Goal: Transaction & Acquisition: Purchase product/service

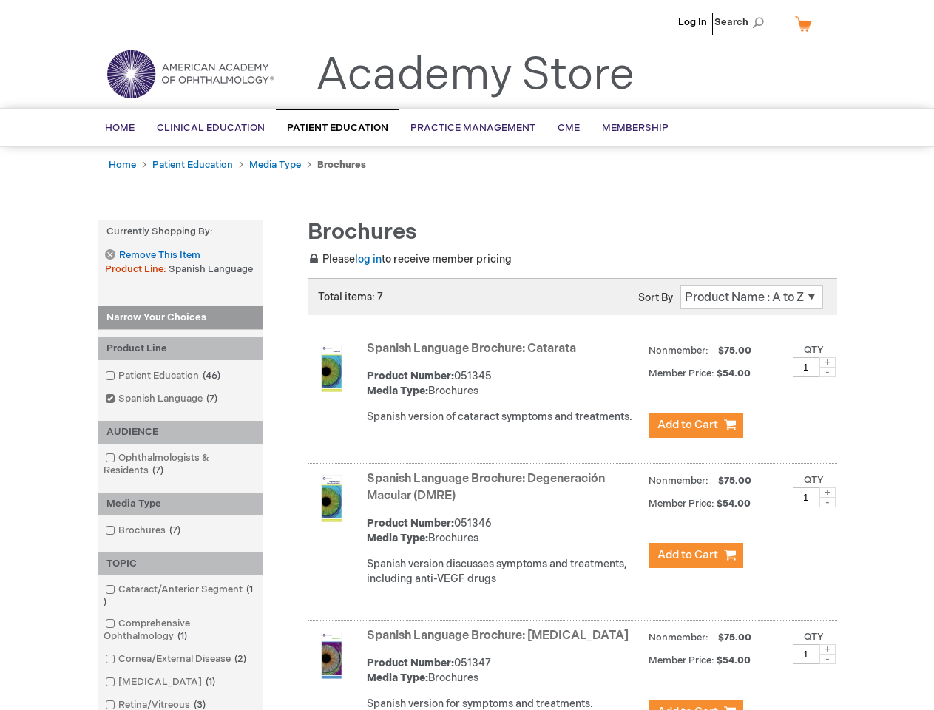
click at [743, 22] on span "Search" at bounding box center [742, 22] width 56 height 30
click at [180, 231] on strong "Currently Shopping by:" at bounding box center [181, 231] width 166 height 23
click at [180, 348] on div "Product Line" at bounding box center [181, 348] width 166 height 23
click at [180, 432] on div "AUDIENCE" at bounding box center [181, 432] width 166 height 23
click at [180, 503] on div "Media Type" at bounding box center [181, 503] width 166 height 23
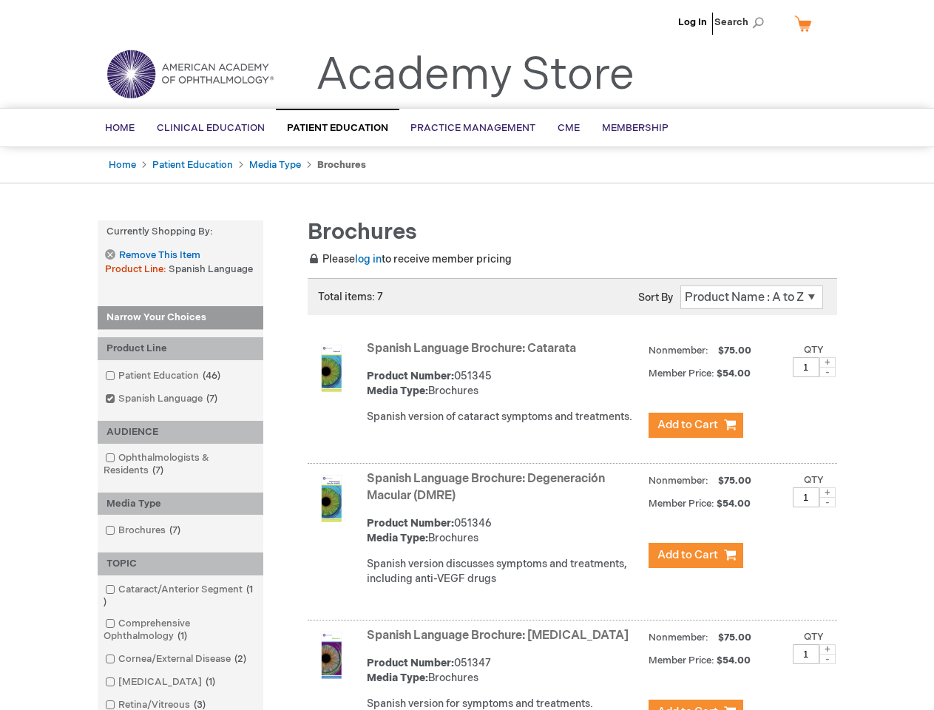
click at [180, 563] on div "TOPIC" at bounding box center [181, 563] width 166 height 23
click at [827, 362] on span at bounding box center [827, 362] width 16 height 10
click at [827, 372] on span at bounding box center [827, 372] width 16 height 10
type input "1"
click at [827, 492] on span at bounding box center [827, 492] width 16 height 10
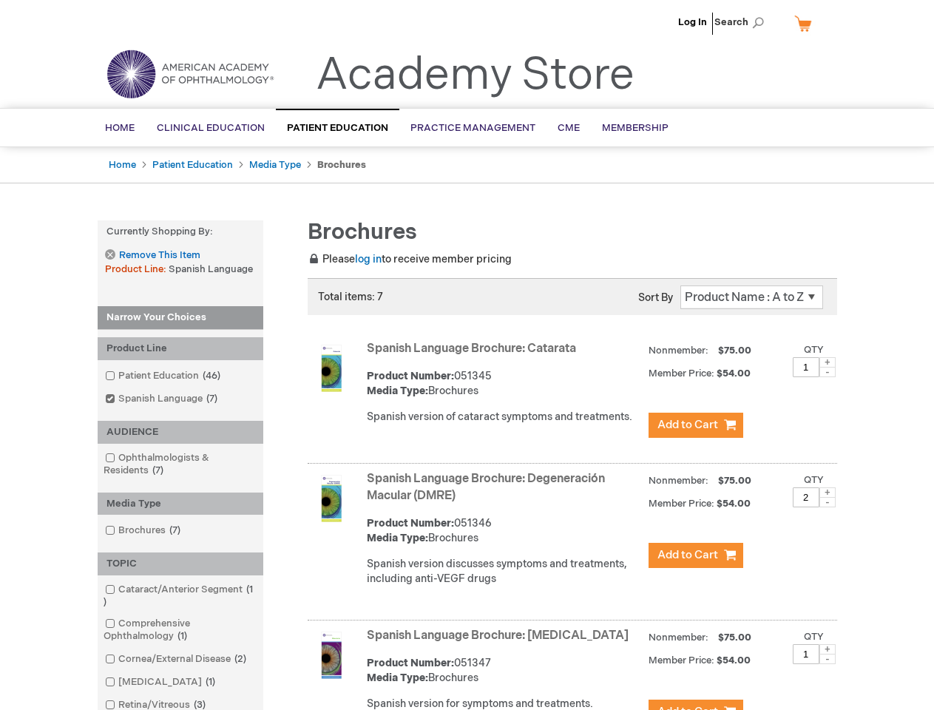
click at [827, 502] on span at bounding box center [827, 502] width 16 height 10
type input "1"
